Goal: Task Accomplishment & Management: Use online tool/utility

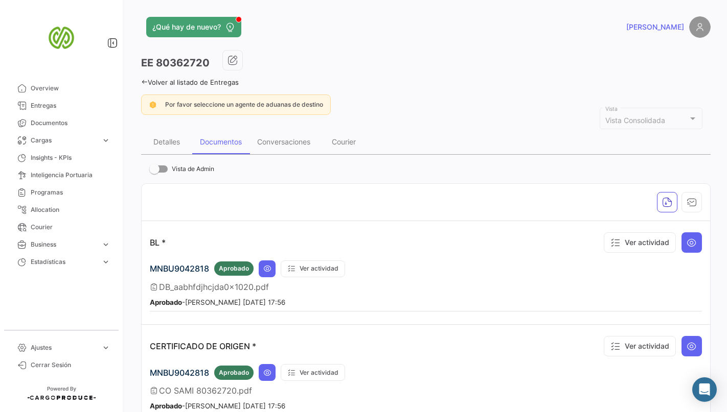
click at [50, 145] on link "Cargas expand_more" at bounding box center [61, 140] width 106 height 17
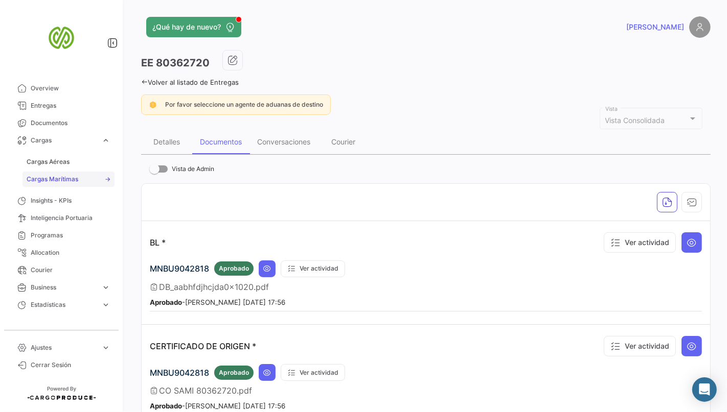
click at [74, 179] on span "Cargas Marítimas" at bounding box center [53, 179] width 52 height 9
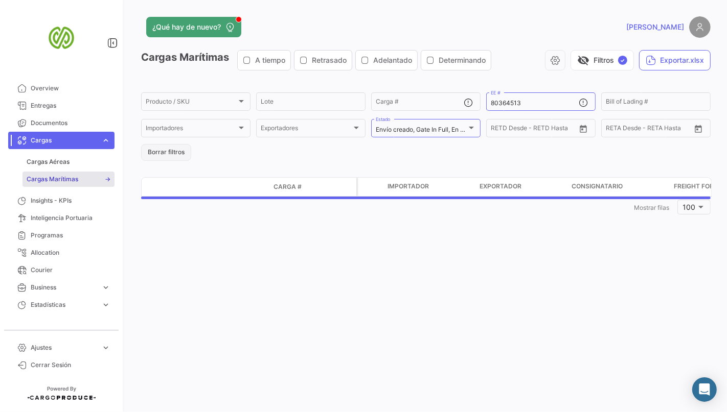
click at [164, 156] on button "Borrar filtros" at bounding box center [166, 152] width 50 height 17
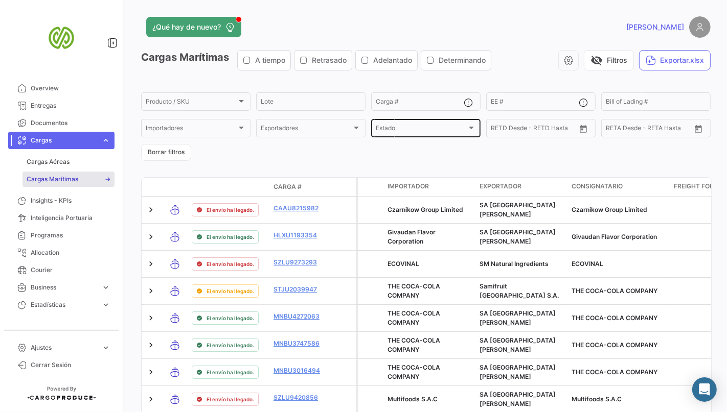
click at [381, 129] on span "Estado" at bounding box center [421, 129] width 91 height 7
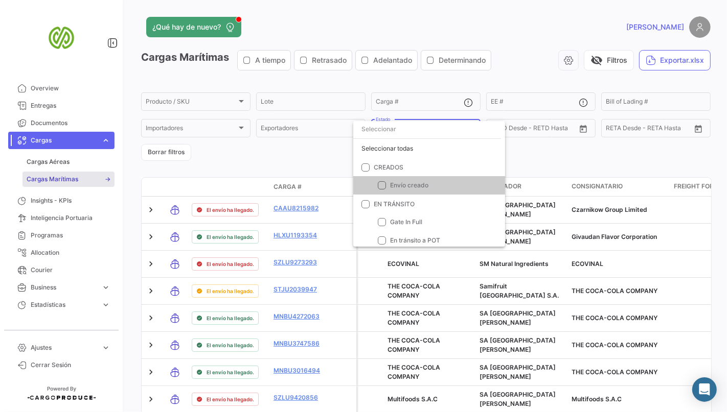
click at [313, 157] on div at bounding box center [363, 206] width 727 height 412
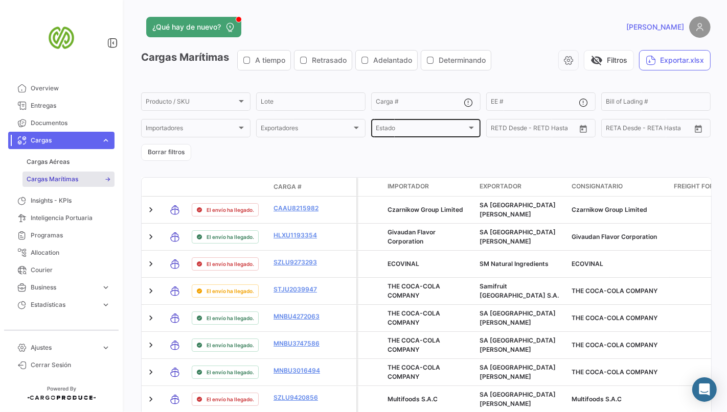
click at [394, 135] on div "Estado Estado" at bounding box center [426, 128] width 100 height 20
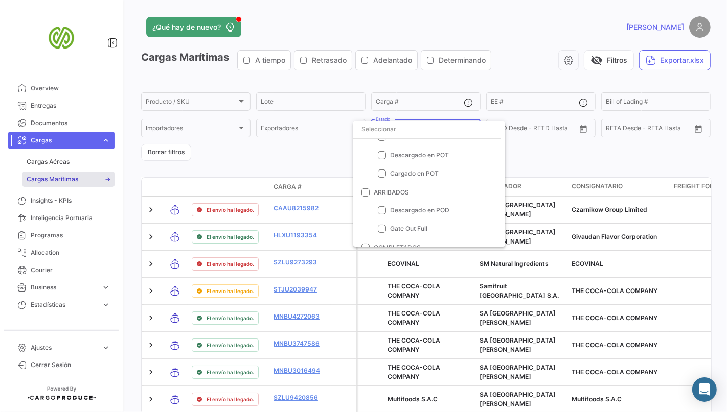
scroll to position [169, 0]
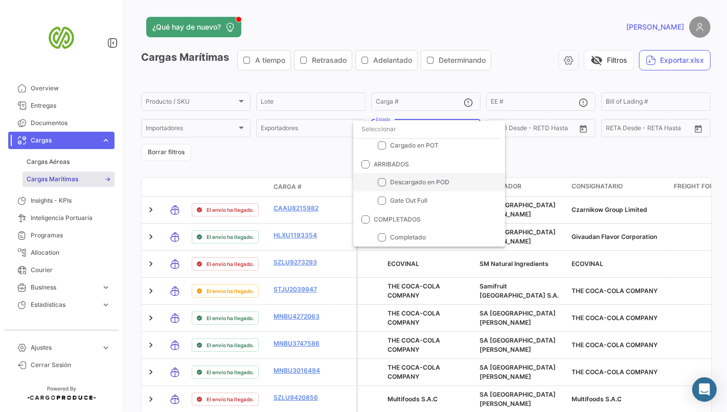
click at [422, 176] on mat-option "Descargado en POD" at bounding box center [429, 182] width 152 height 18
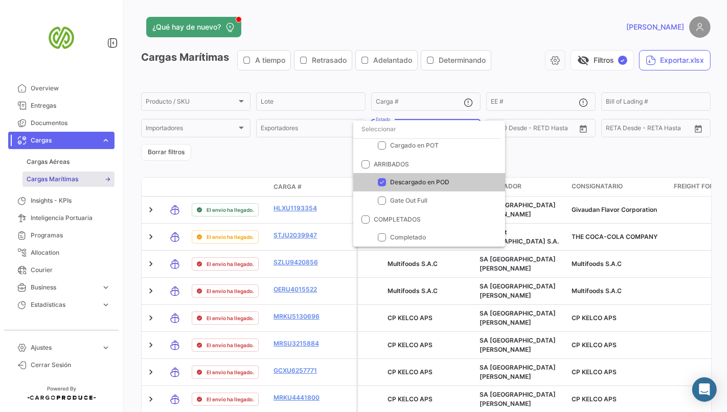
click at [288, 159] on div at bounding box center [363, 206] width 727 height 412
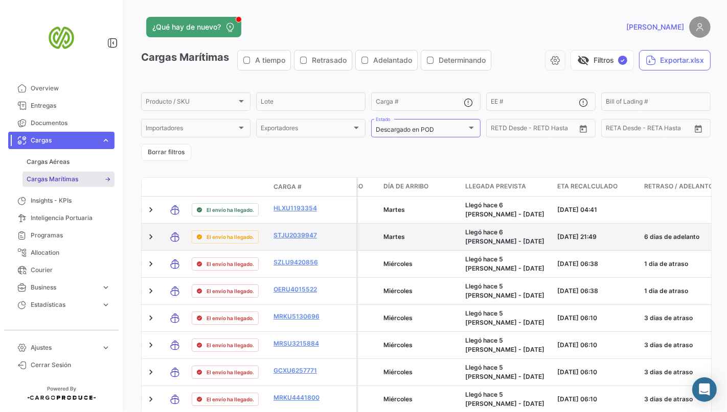
scroll to position [0, 728]
click at [149, 235] on link at bounding box center [151, 237] width 10 height 10
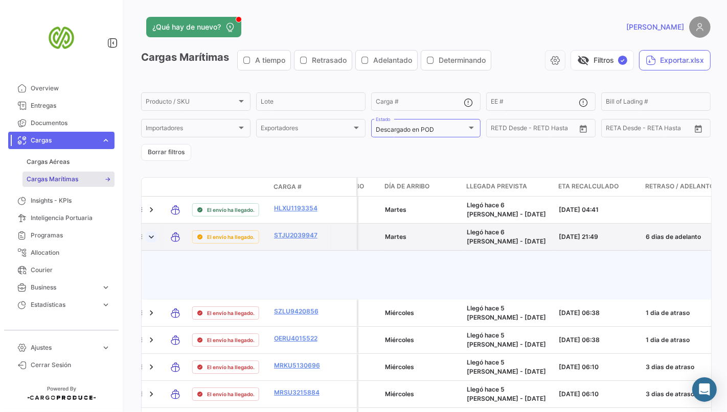
click at [151, 238] on link at bounding box center [151, 237] width 10 height 10
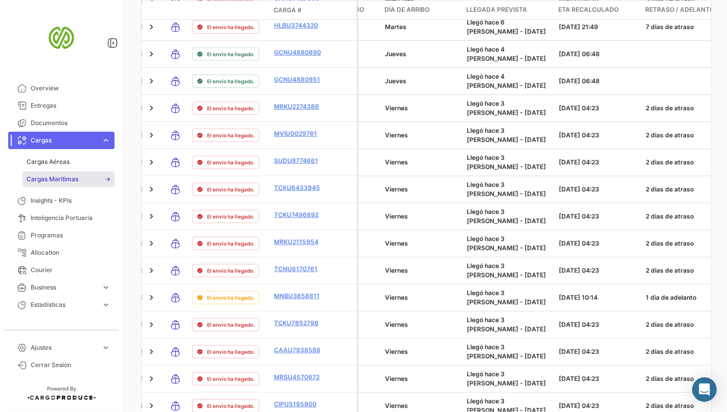
scroll to position [0, 0]
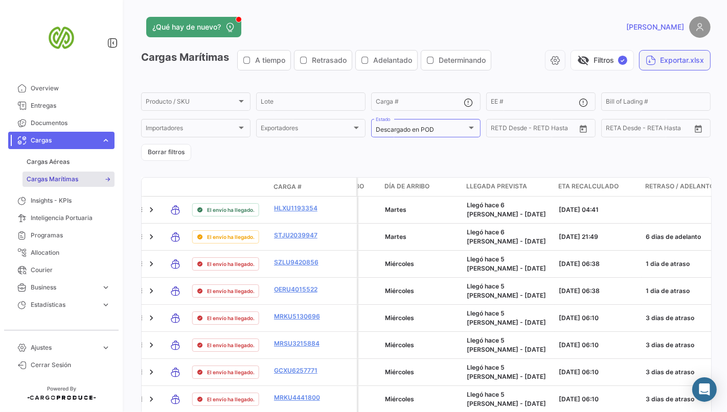
click at [678, 67] on button "Exportar.xlsx" at bounding box center [675, 60] width 72 height 20
